Goal: Complete application form

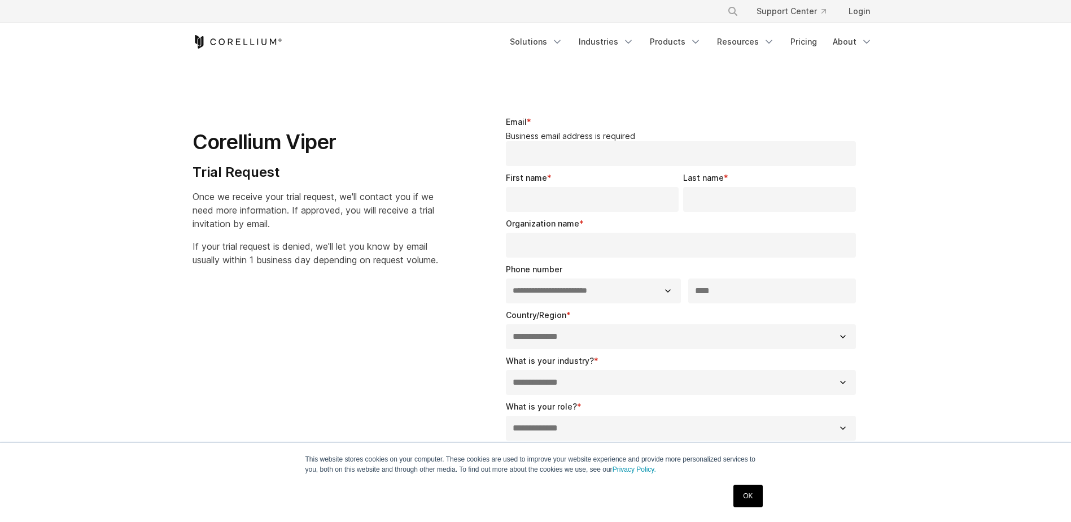
select select "**"
click at [316, 267] on p "If your trial request is denied, we'll let you know by email usually within 1 b…" at bounding box center [316, 252] width 246 height 27
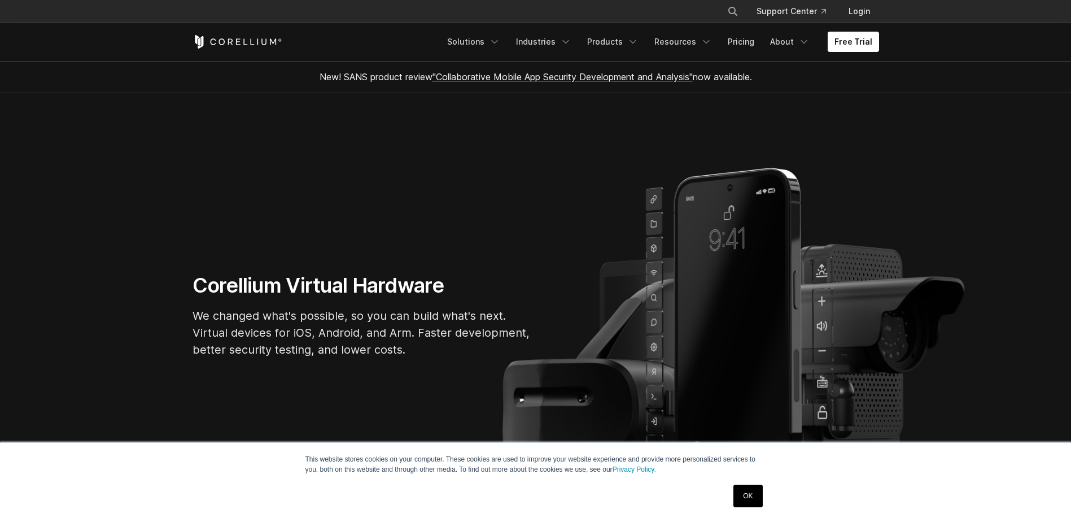
click at [307, 297] on h1 "Corellium Virtual Hardware" at bounding box center [362, 285] width 339 height 25
